Goal: Task Accomplishment & Management: Manage account settings

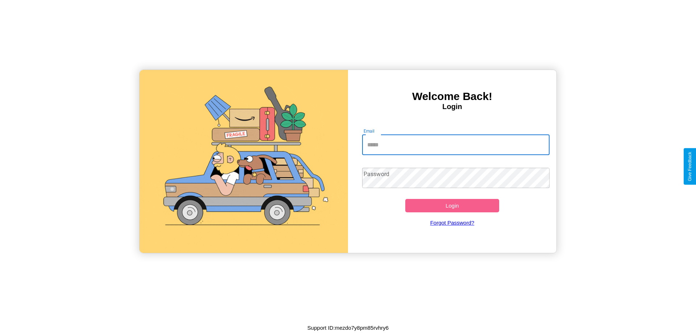
click at [455, 145] on input "Email" at bounding box center [456, 145] width 188 height 20
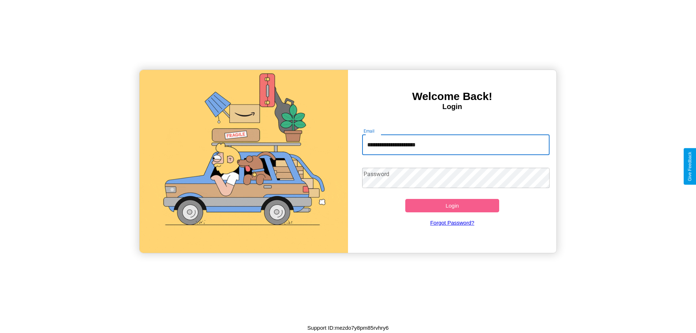
type input "**********"
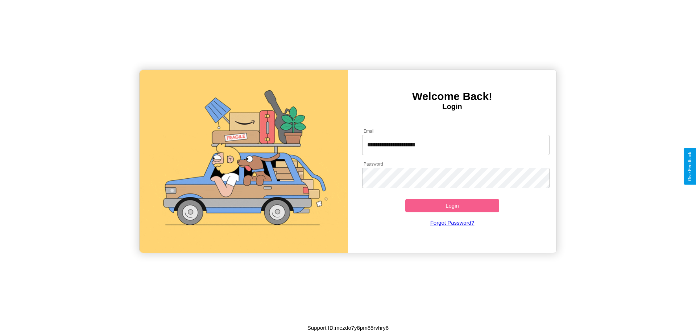
click at [452, 205] on button "Login" at bounding box center [452, 205] width 94 height 13
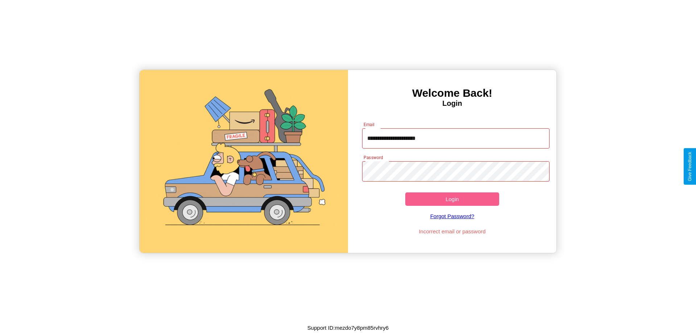
click at [452, 199] on button "Login" at bounding box center [452, 198] width 94 height 13
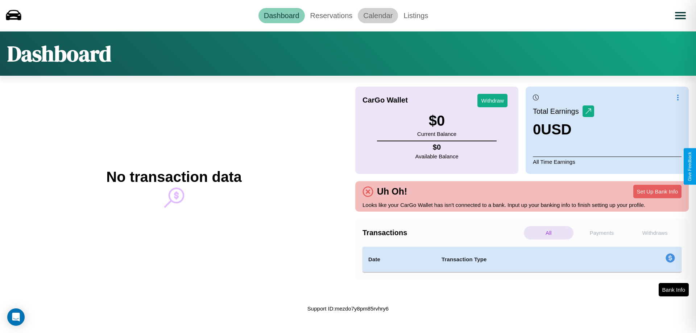
click at [378, 15] on link "Calendar" at bounding box center [378, 15] width 40 height 15
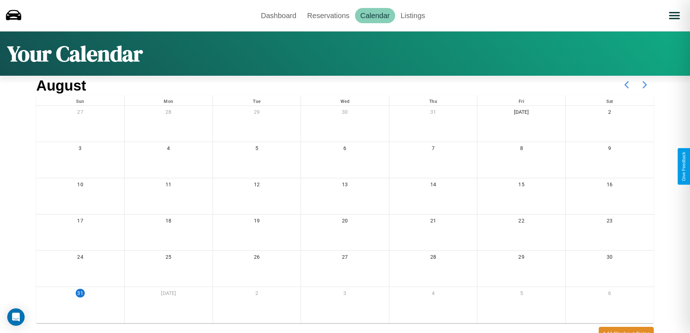
click at [645, 85] on icon at bounding box center [645, 85] width 18 height 18
click at [328, 15] on link "Reservations" at bounding box center [328, 15] width 53 height 15
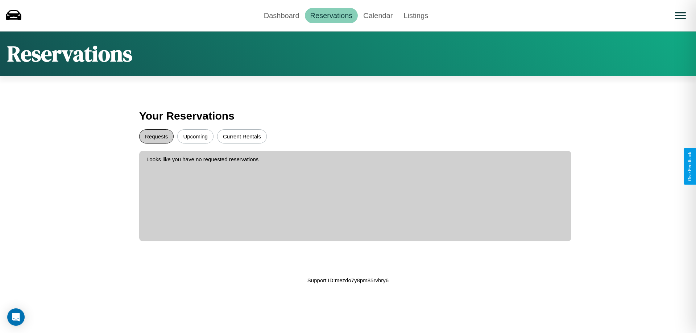
click at [156, 136] on button "Requests" at bounding box center [156, 136] width 34 height 14
click at [195, 136] on button "Upcoming" at bounding box center [195, 136] width 36 height 14
click at [281, 15] on link "Dashboard" at bounding box center [281, 15] width 46 height 15
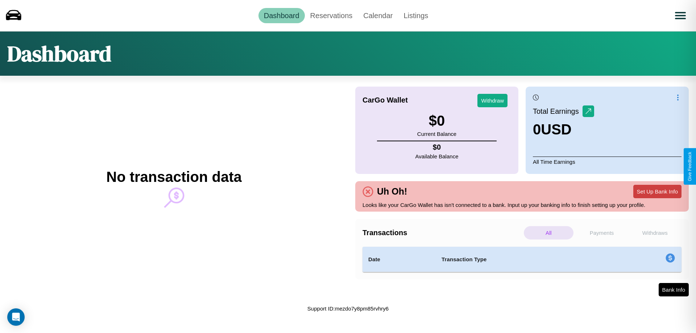
click at [657, 191] on button "Set Up Bank Info" at bounding box center [657, 191] width 48 height 13
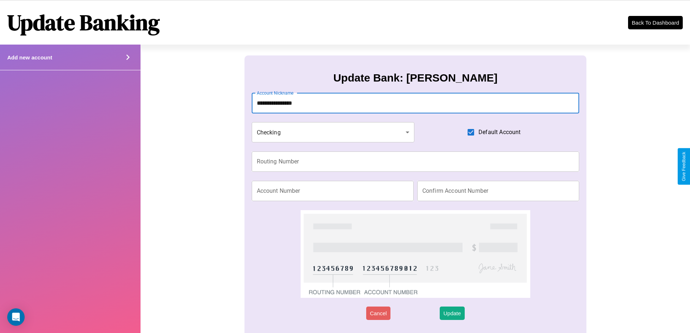
type input "**********"
